Goal: Information Seeking & Learning: Learn about a topic

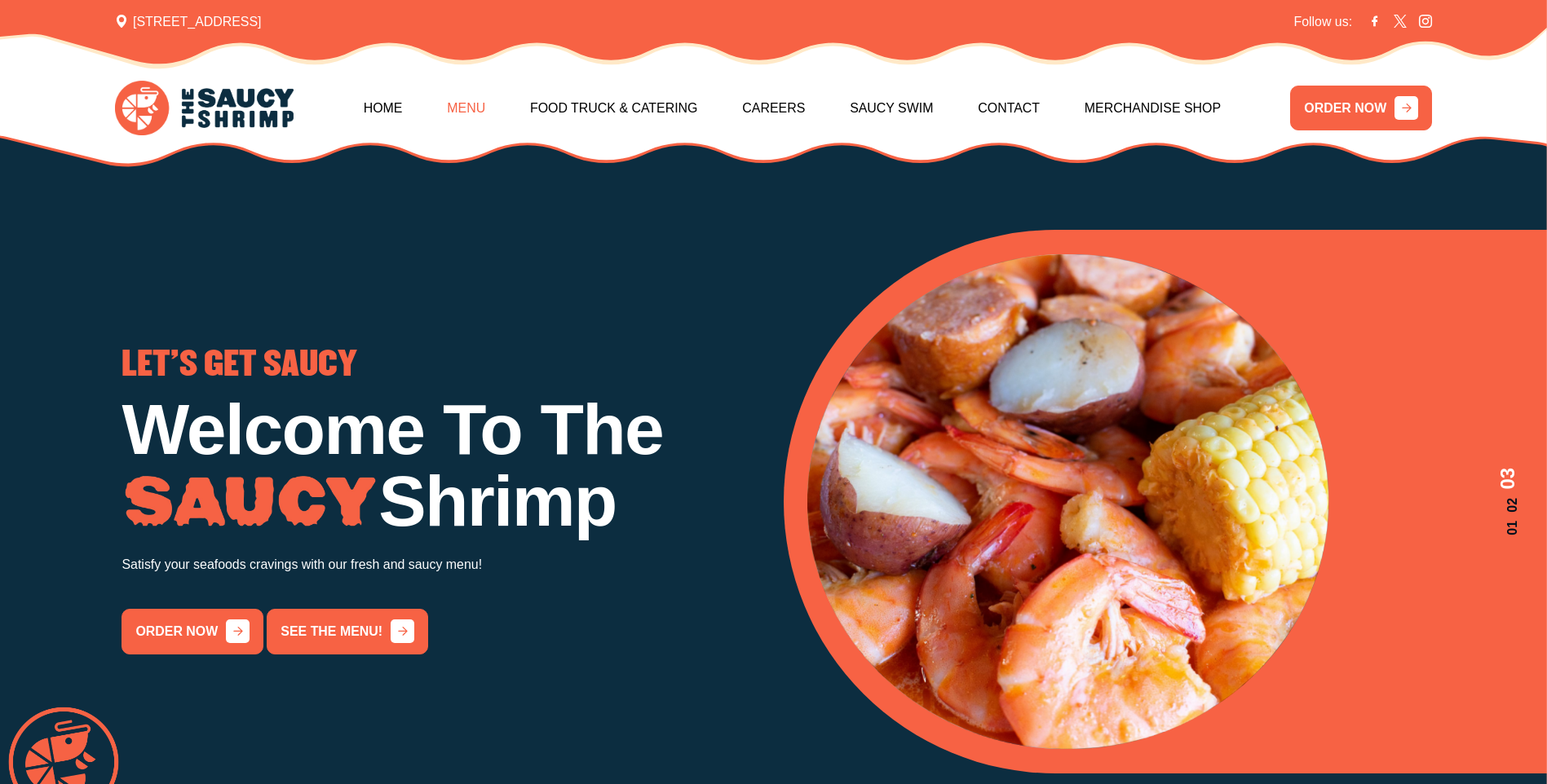
click at [485, 110] on link "Menu" at bounding box center [466, 108] width 38 height 70
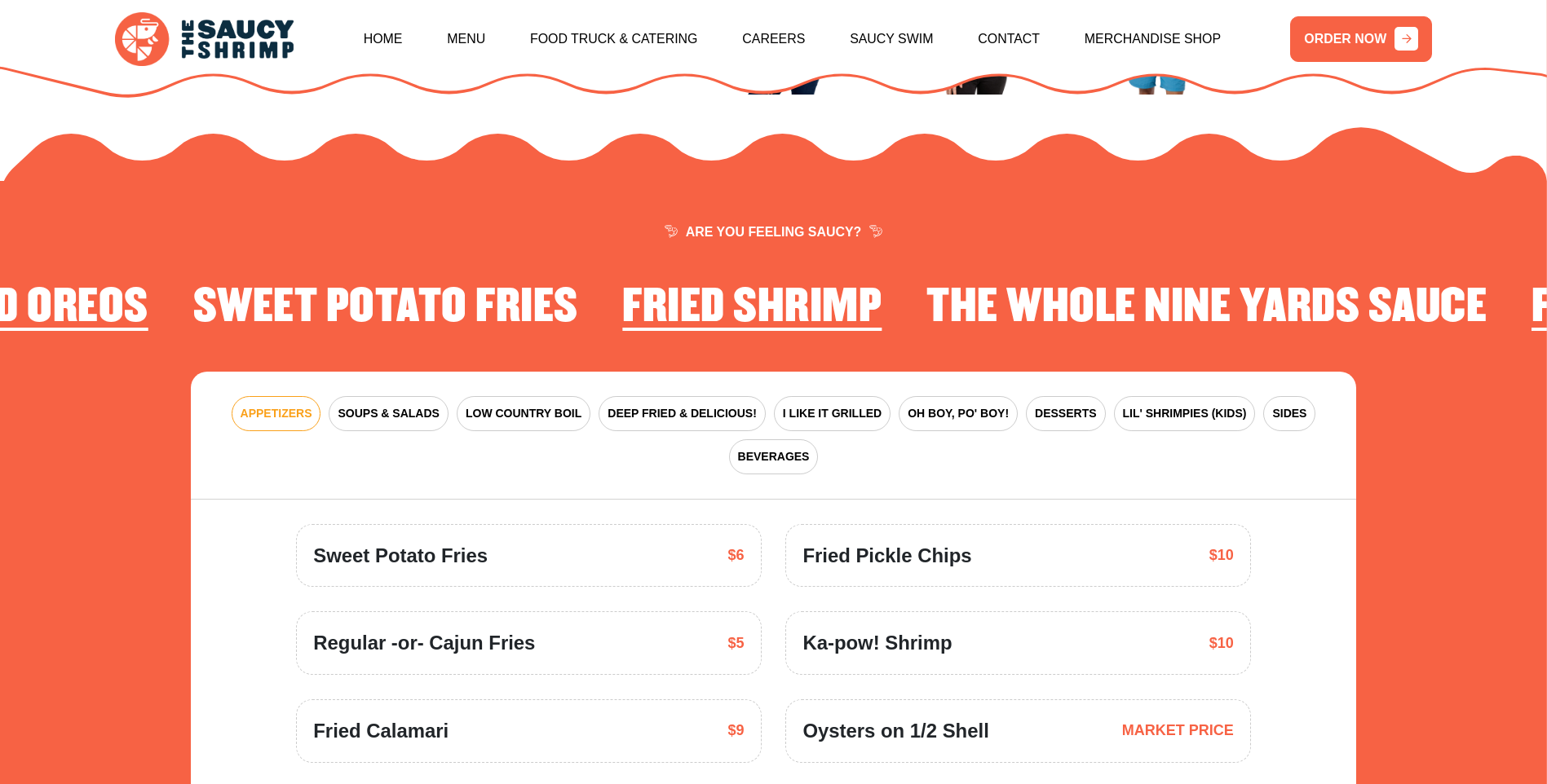
scroll to position [2347, 0]
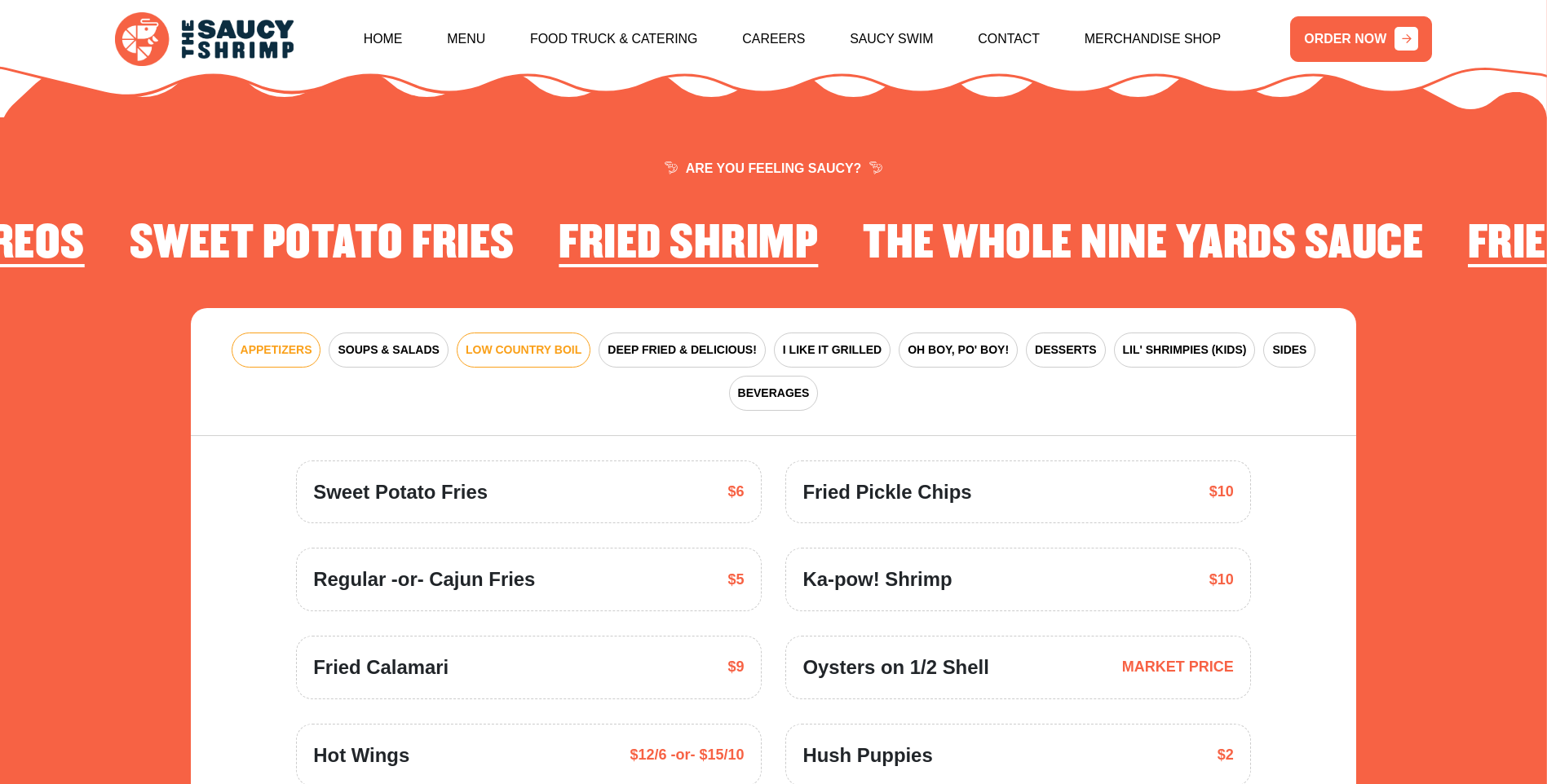
click at [493, 346] on button "LOW COUNTRY BOIL" at bounding box center [523, 350] width 134 height 35
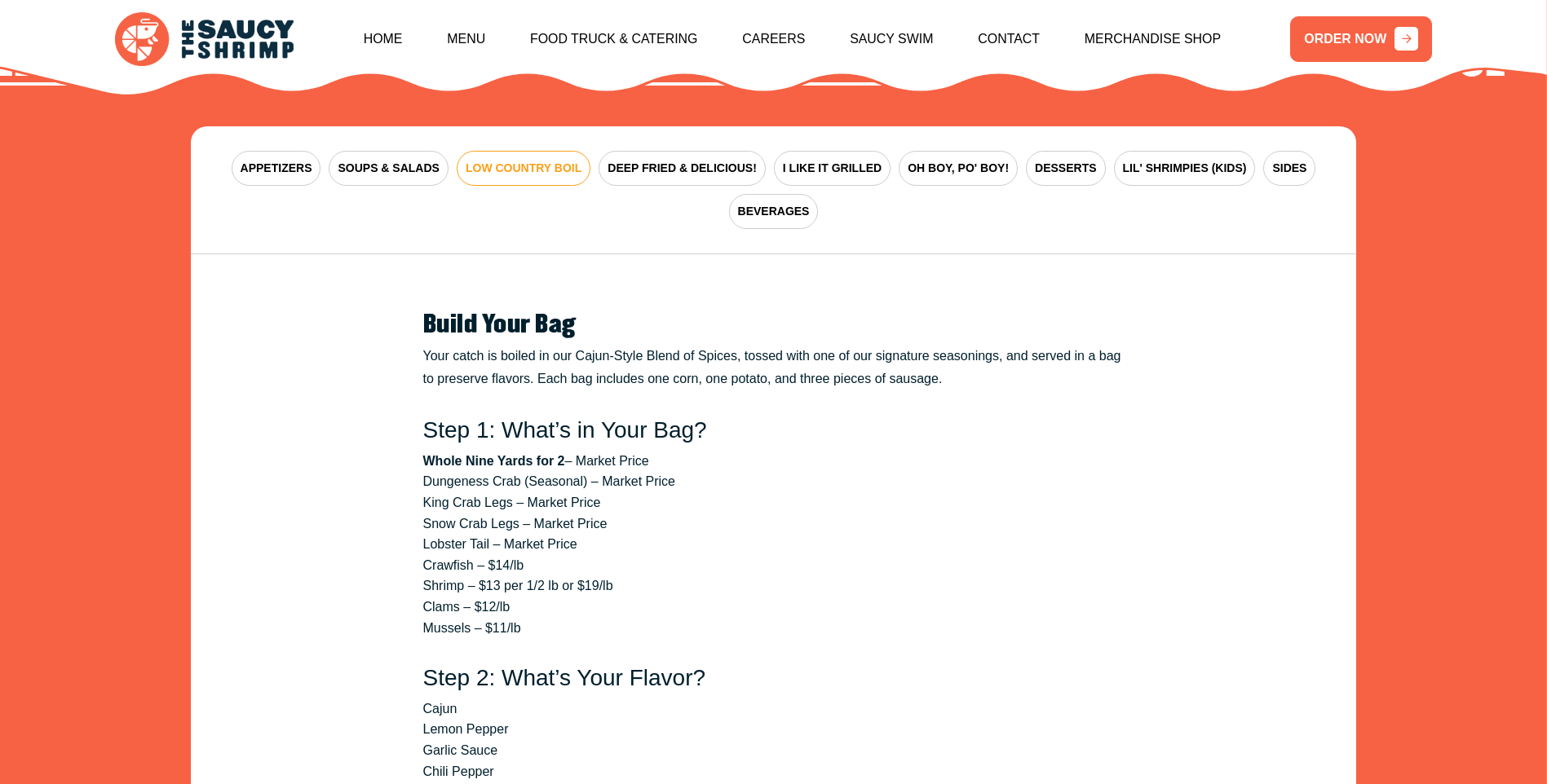
scroll to position [2510, 0]
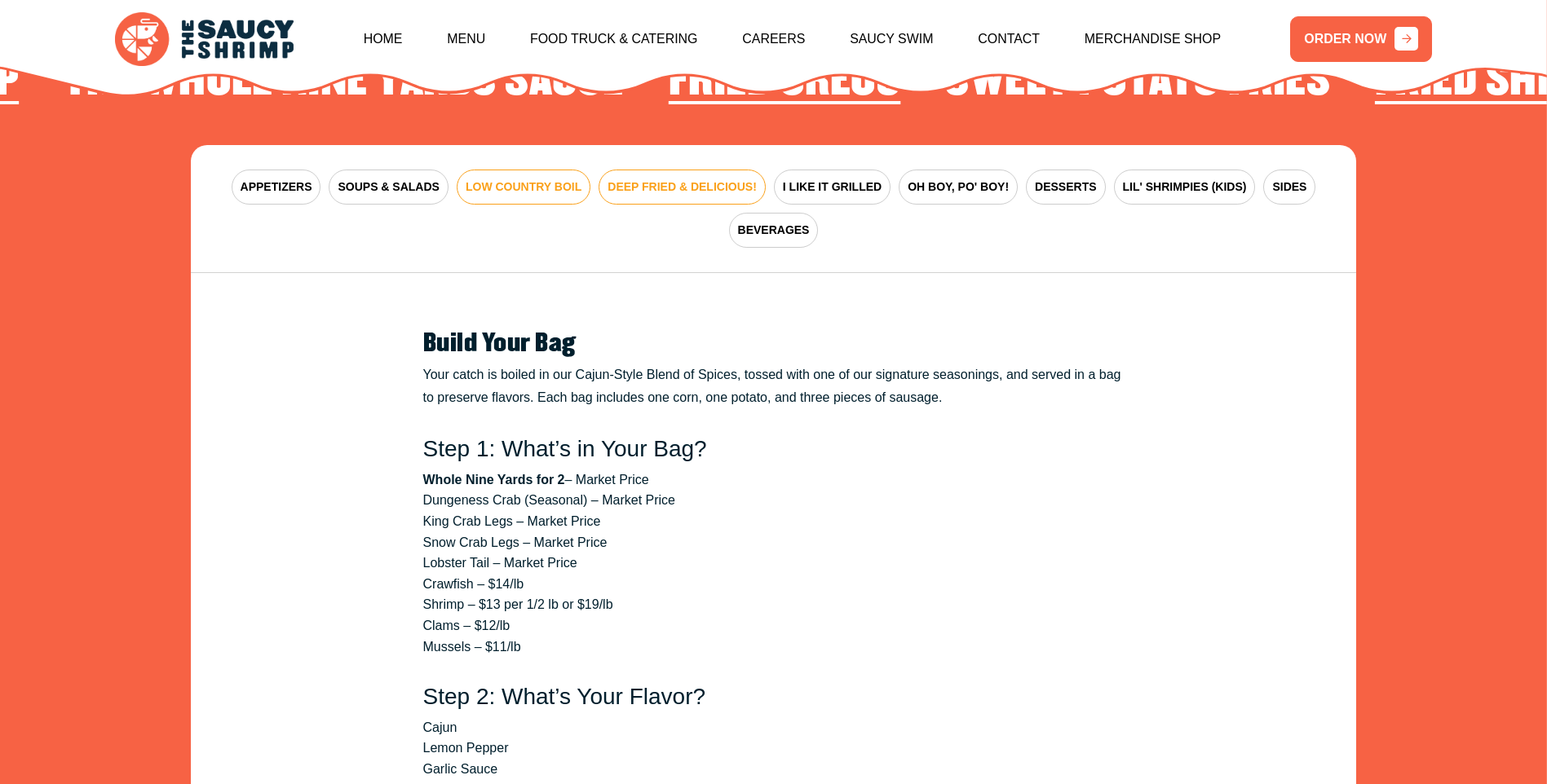
click at [668, 180] on button "DEEP FRIED & DELICIOUS!" at bounding box center [682, 187] width 167 height 35
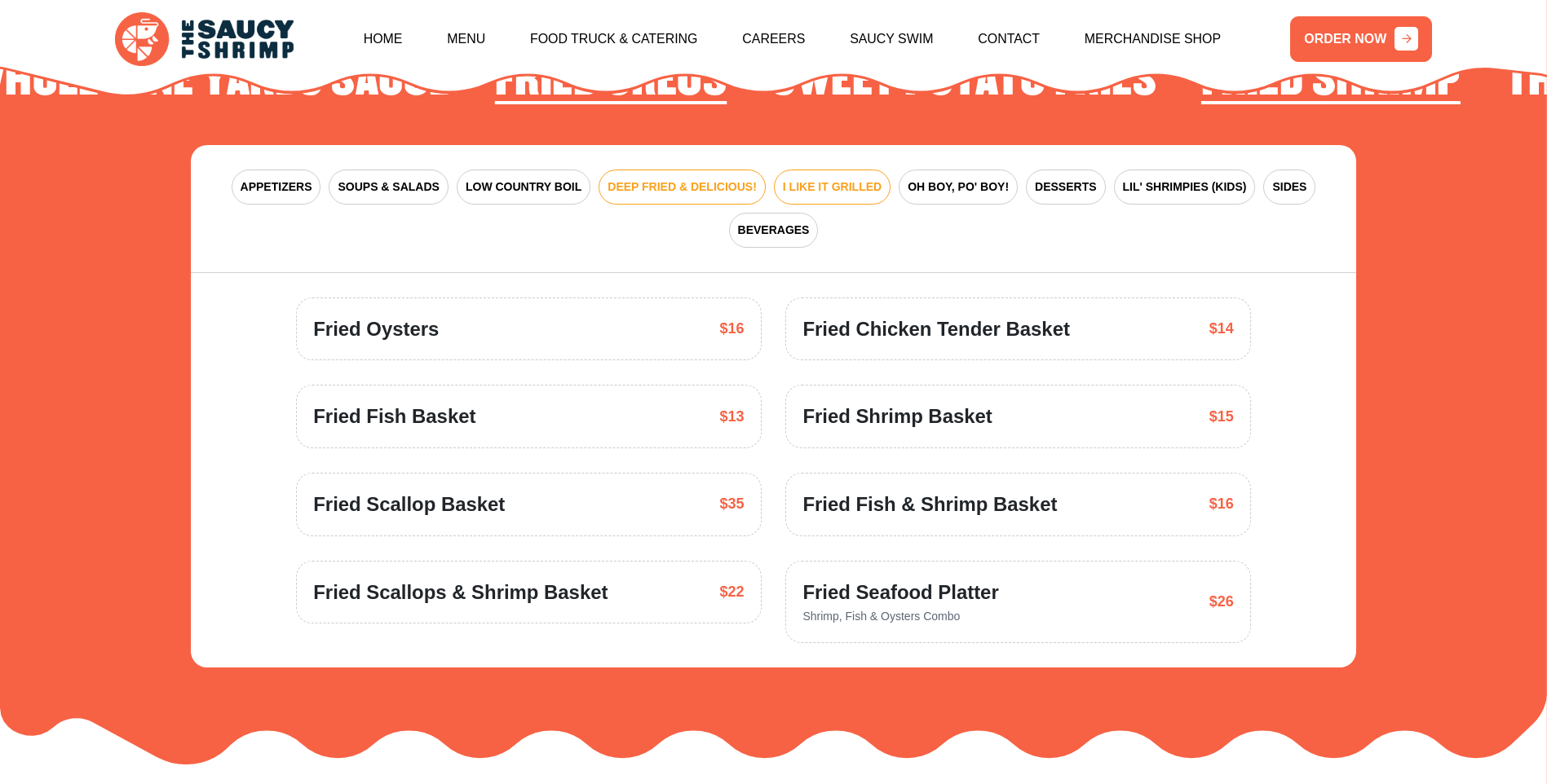
click at [799, 180] on button "I LIKE IT GRILLED" at bounding box center [832, 187] width 117 height 35
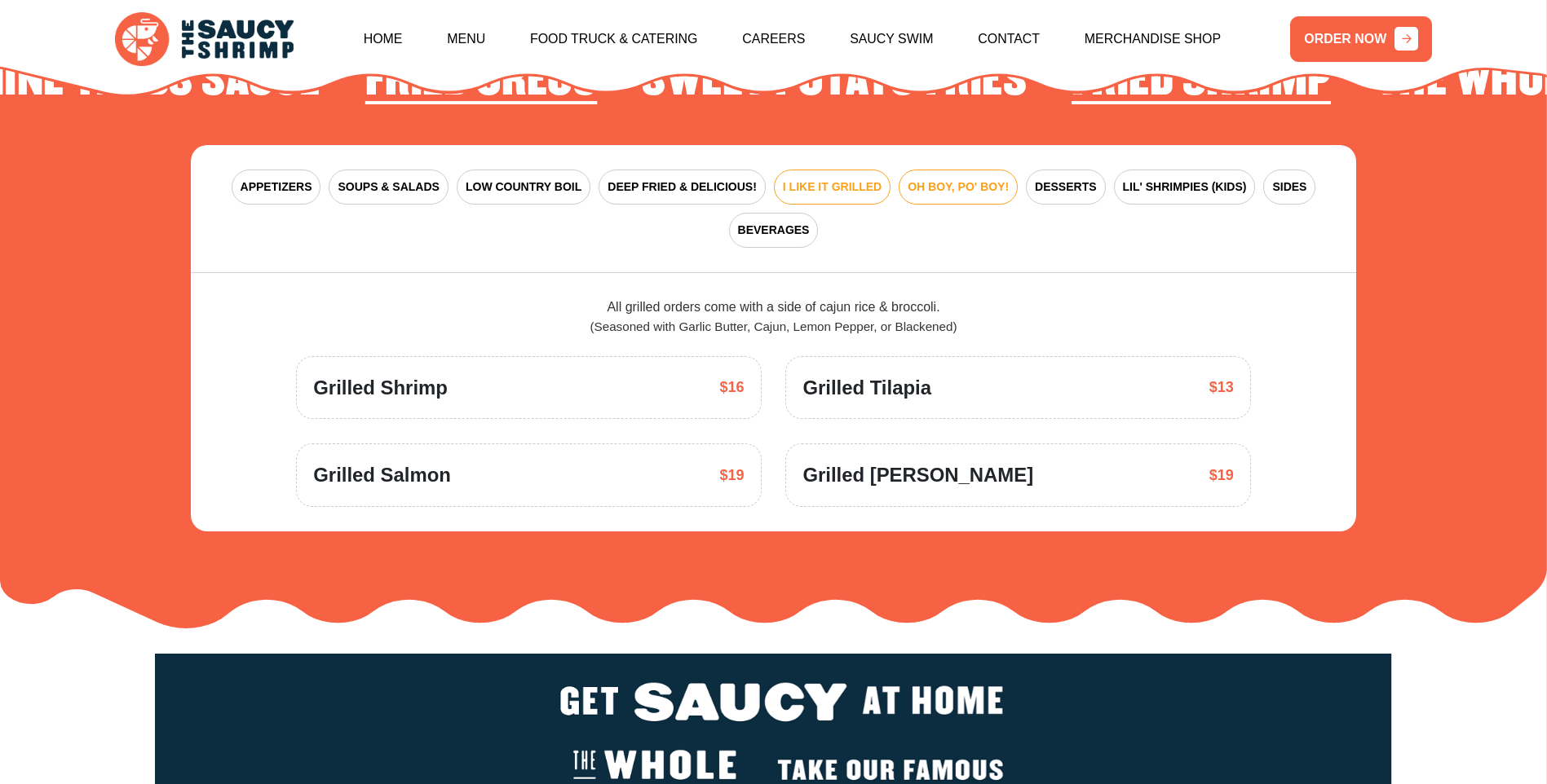
click at [915, 178] on span "OH BOY, PO' BOY!" at bounding box center [958, 187] width 101 height 17
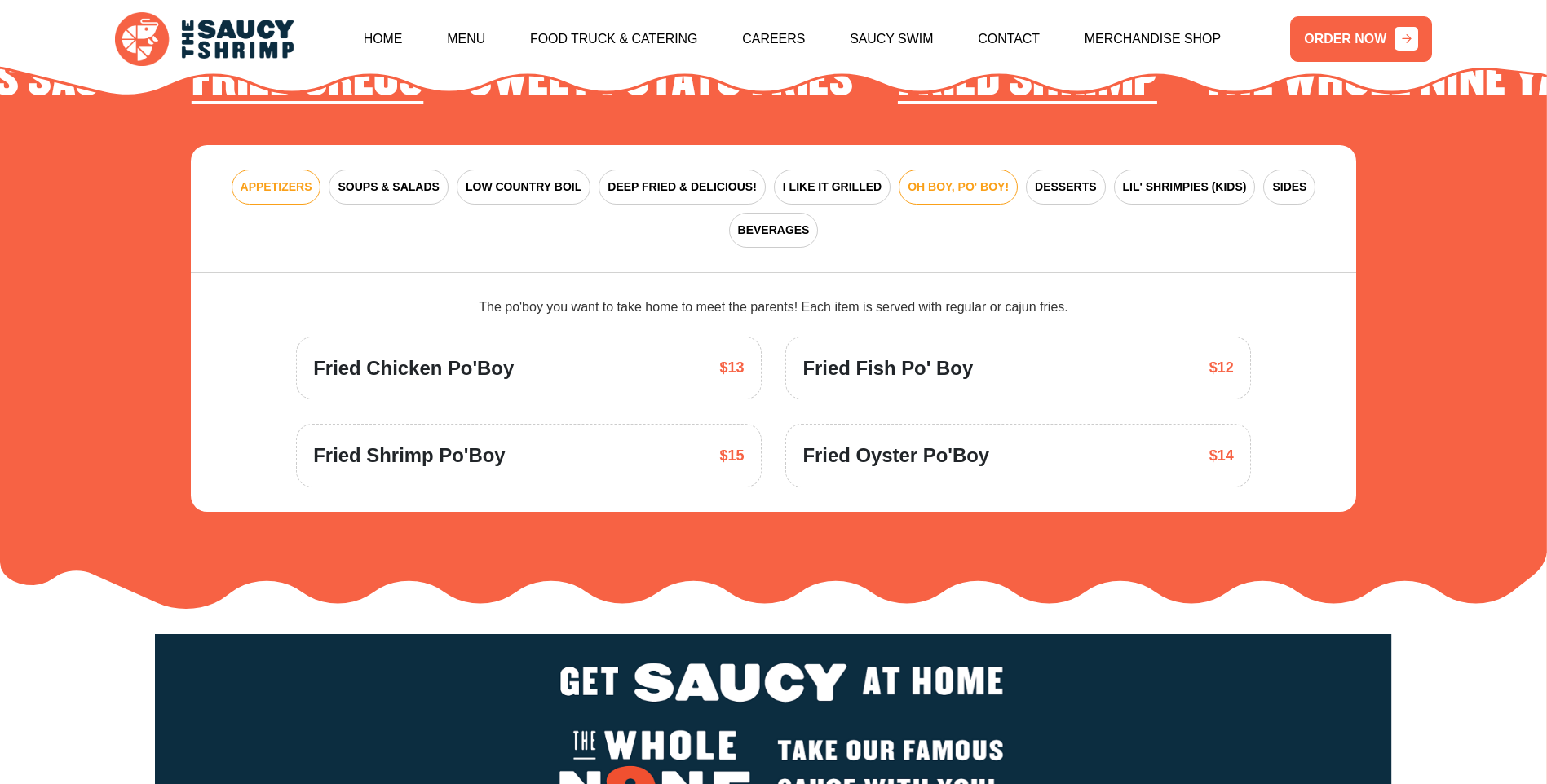
click at [250, 178] on span "APPETIZERS" at bounding box center [276, 187] width 71 height 17
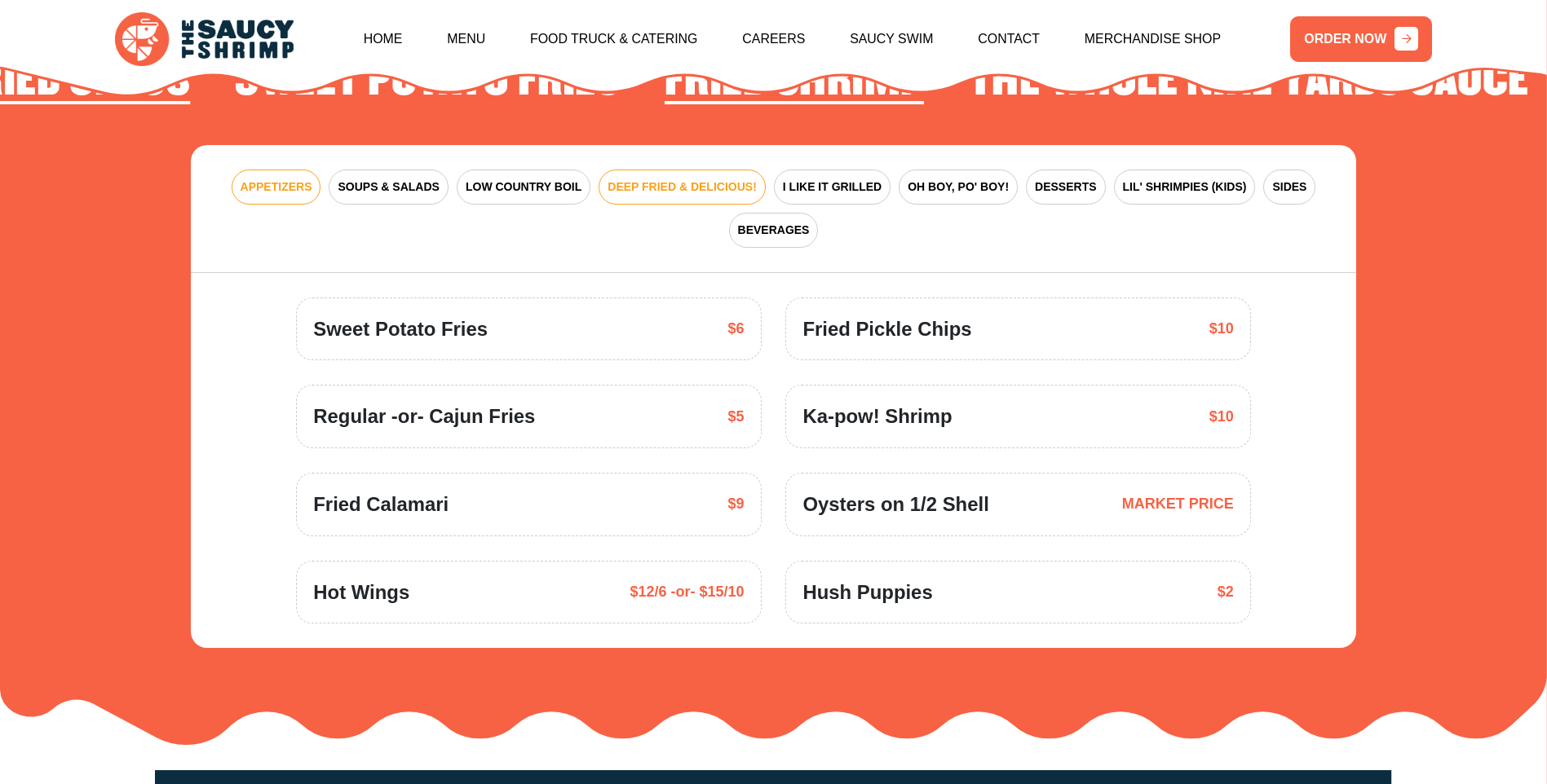
click at [621, 178] on span "DEEP FRIED & DELICIOUS!" at bounding box center [682, 187] width 149 height 17
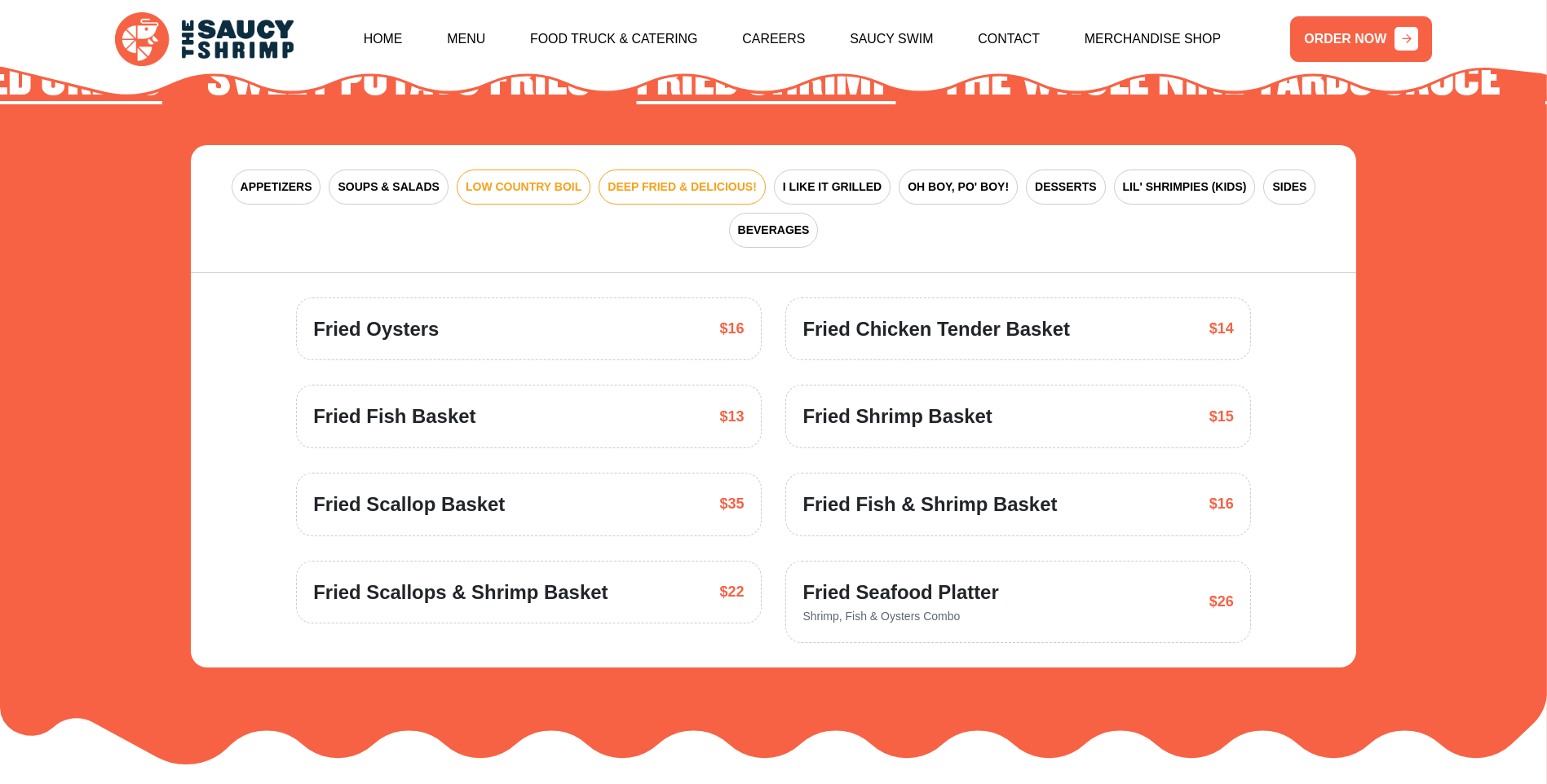
click at [540, 178] on span "LOW COUNTRY BOIL" at bounding box center [523, 187] width 116 height 17
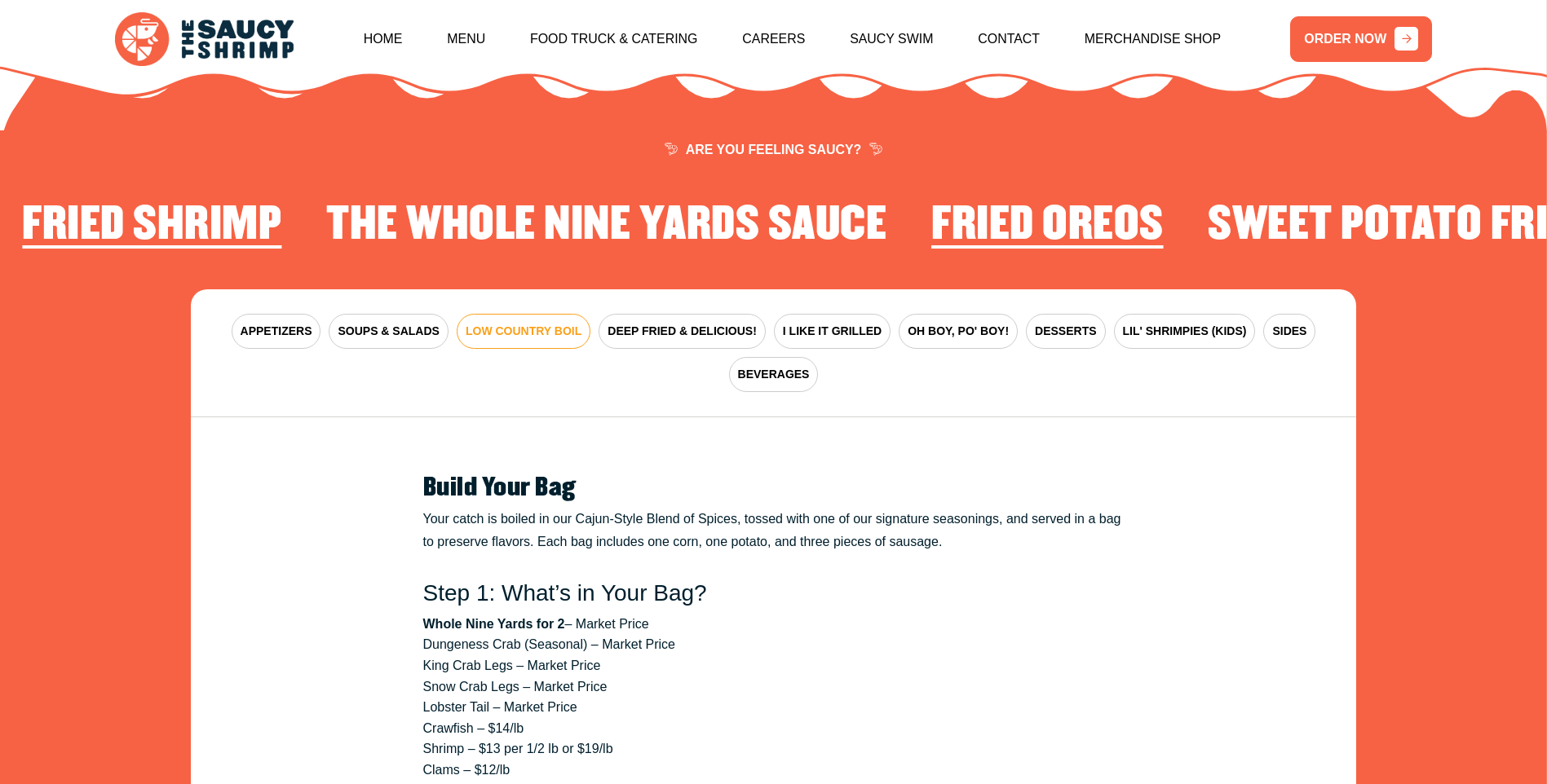
scroll to position [2429, 0]
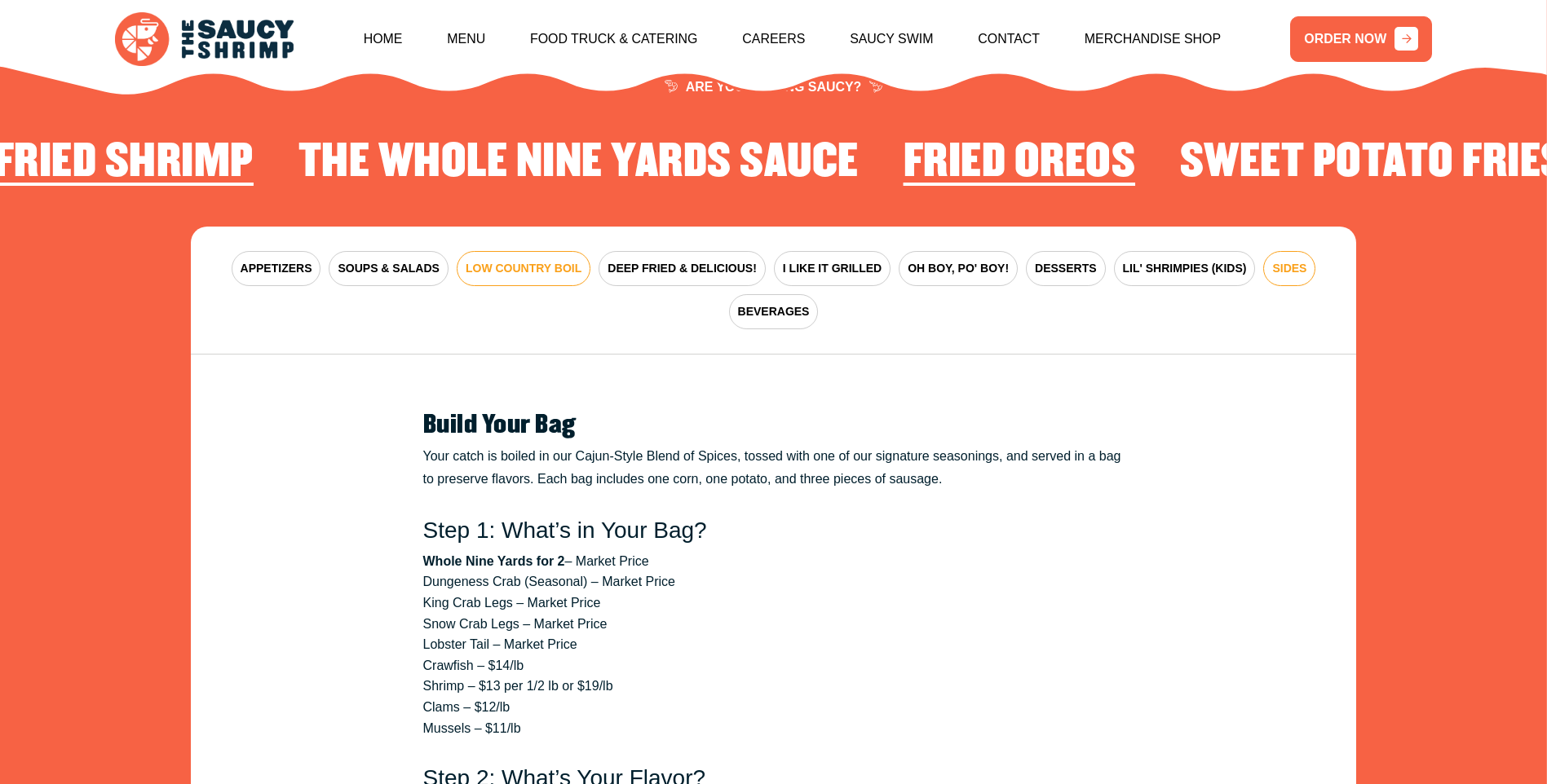
click at [1272, 260] on span "SIDES" at bounding box center [1288, 269] width 34 height 17
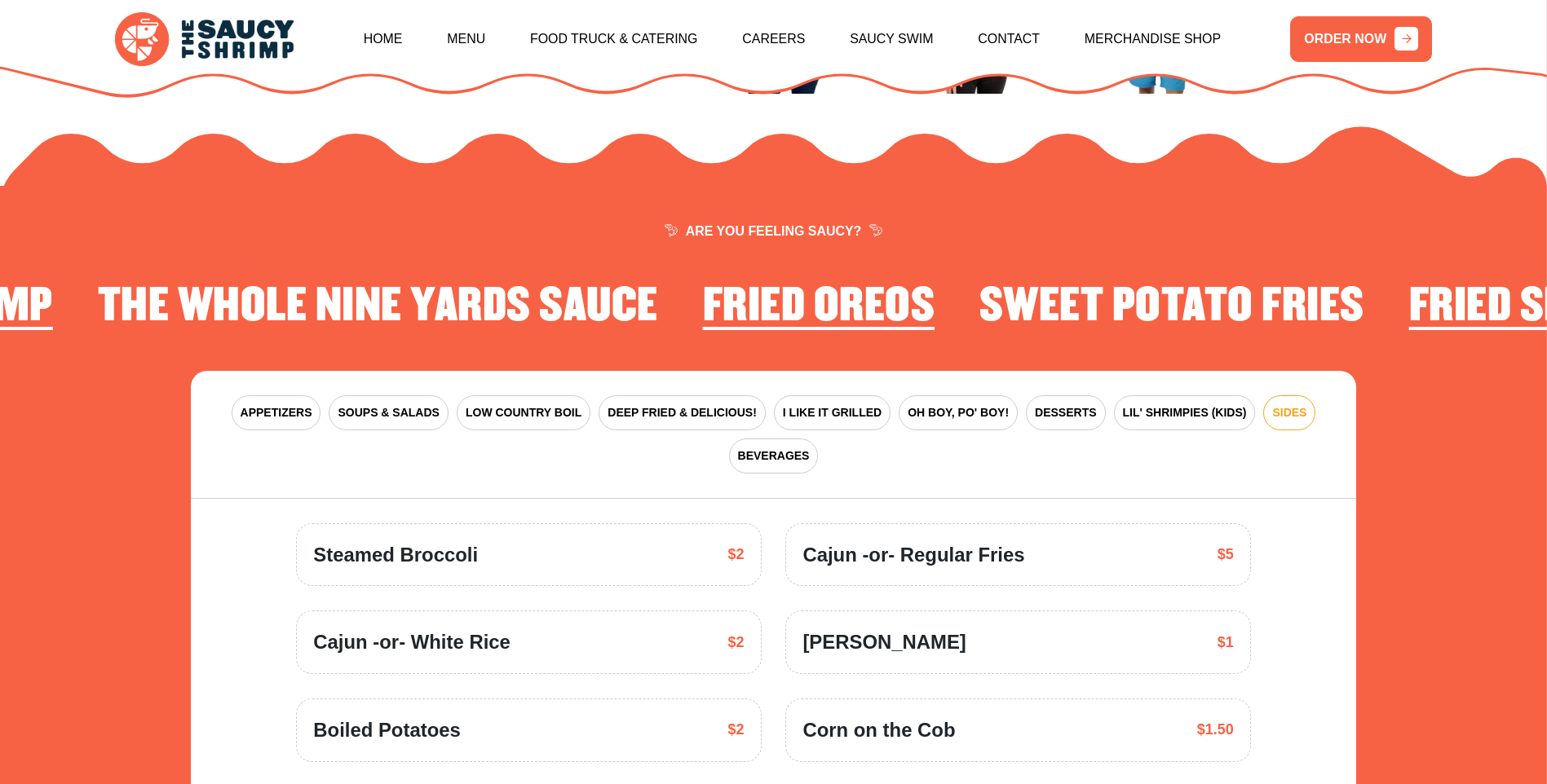
scroll to position [2266, 0]
